Goal: Transaction & Acquisition: Subscribe to service/newsletter

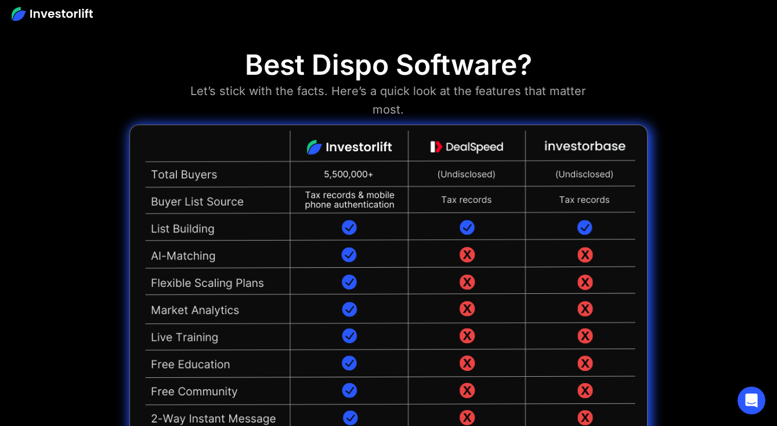
scroll to position [2627, 0]
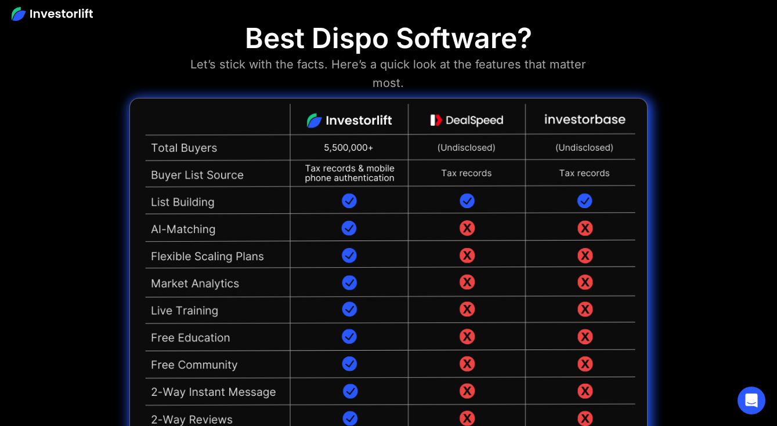
click at [605, 268] on img at bounding box center [387, 295] width 517 height 395
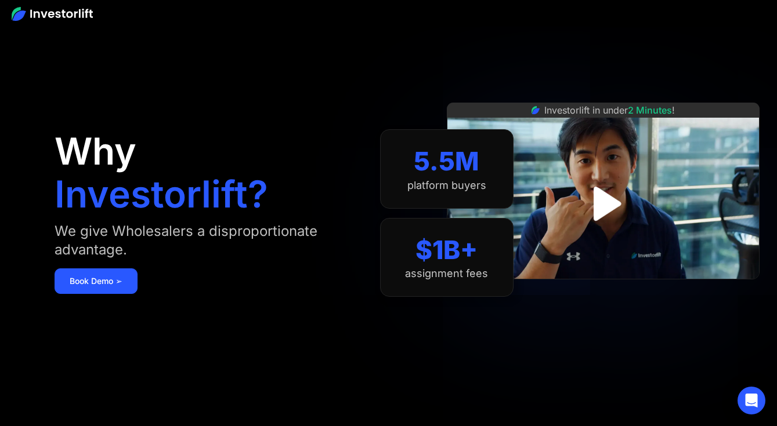
scroll to position [0, 0]
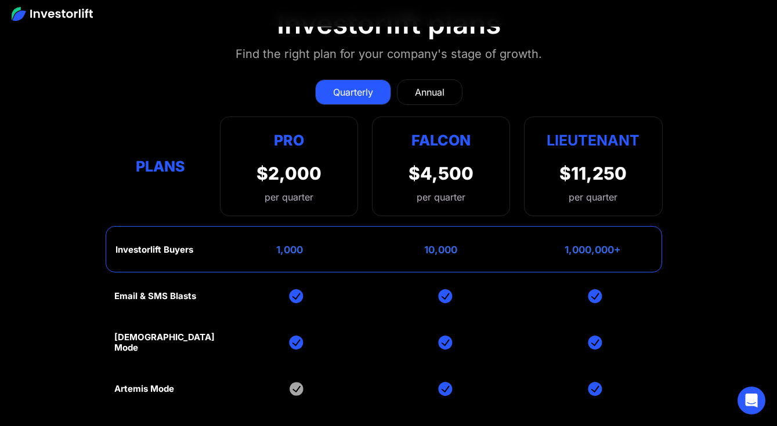
scroll to position [4959, 0]
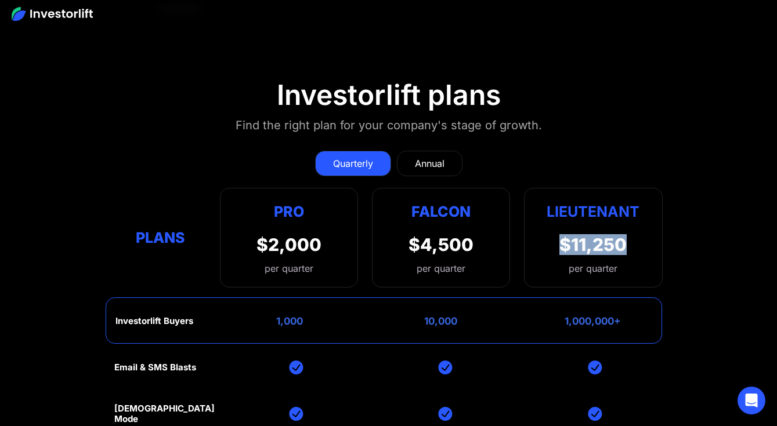
drag, startPoint x: 557, startPoint y: 202, endPoint x: 632, endPoint y: 202, distance: 74.8
click at [632, 202] on div "Lieutenant $11,250 per quarter" at bounding box center [593, 238] width 138 height 100
click at [428, 151] on link "Annual" at bounding box center [430, 164] width 66 height 26
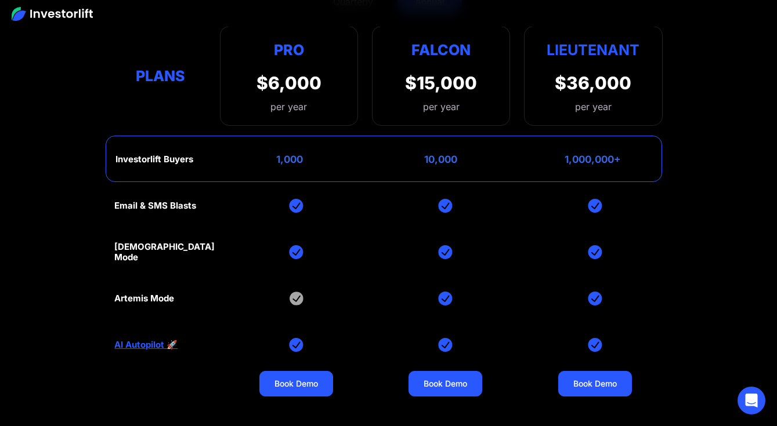
scroll to position [5187, 0]
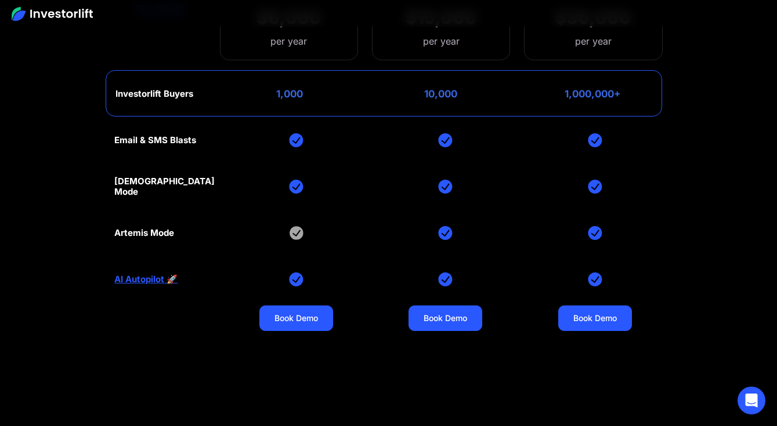
click at [292, 226] on img at bounding box center [296, 233] width 14 height 14
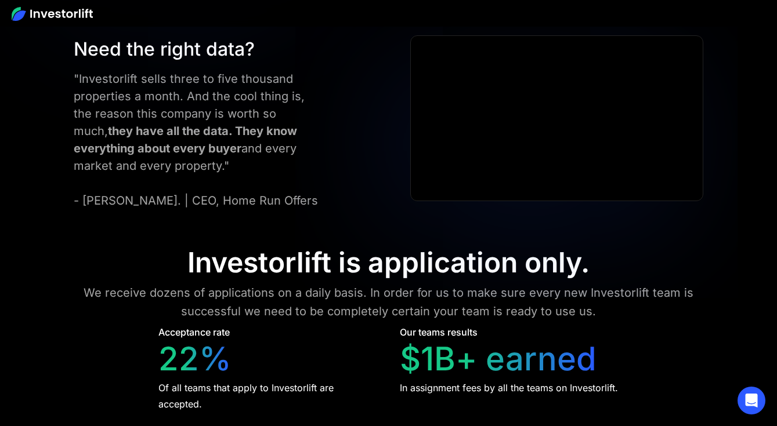
scroll to position [4893, 0]
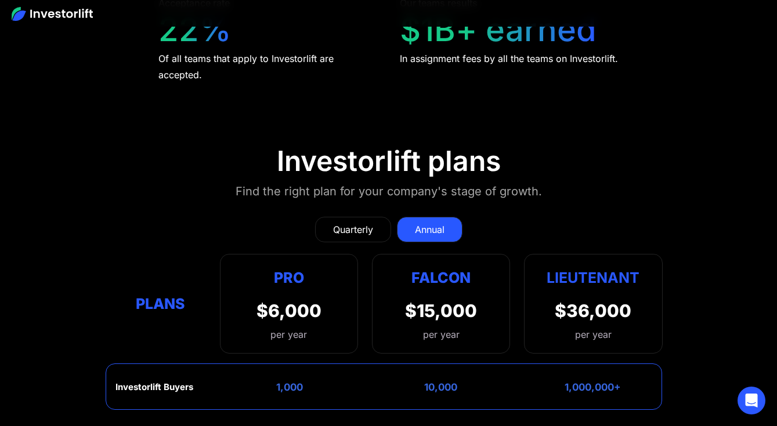
click at [372, 217] on link "Quarterly" at bounding box center [353, 230] width 76 height 26
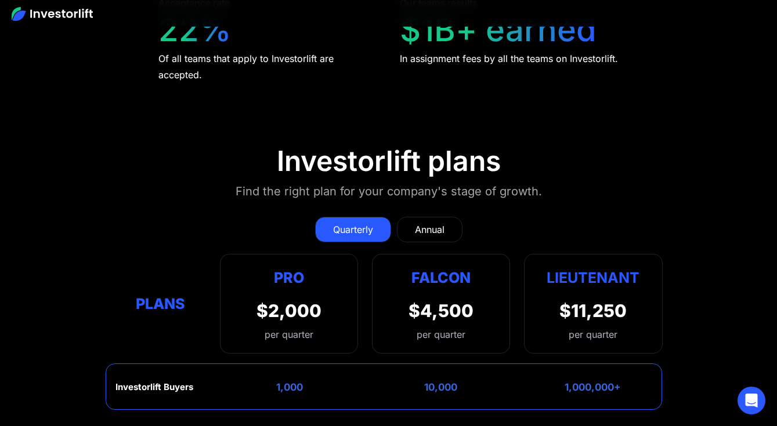
click at [449, 205] on div "Quarterly Annual Plans Pro $2,000 per quarter Pro Falcon Ltnt. Users 3 10 Unltd…" at bounding box center [387, 279] width 547 height 148
click at [442, 223] on div "Annual" at bounding box center [430, 230] width 30 height 14
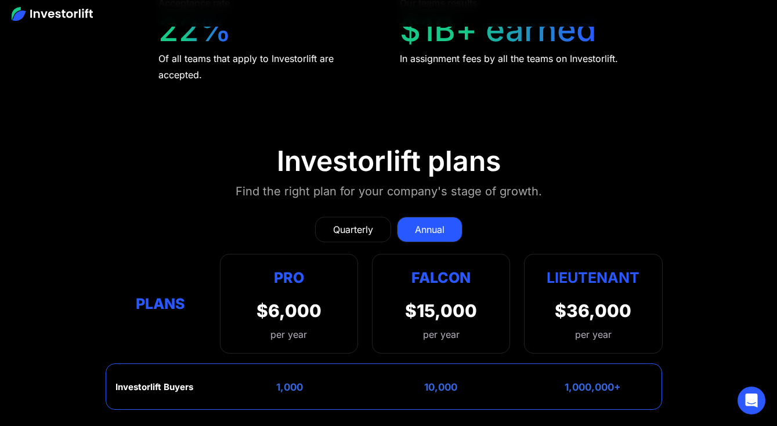
click at [335, 223] on div "Quarterly" at bounding box center [353, 230] width 40 height 14
